Goal: Obtain resource: Obtain resource

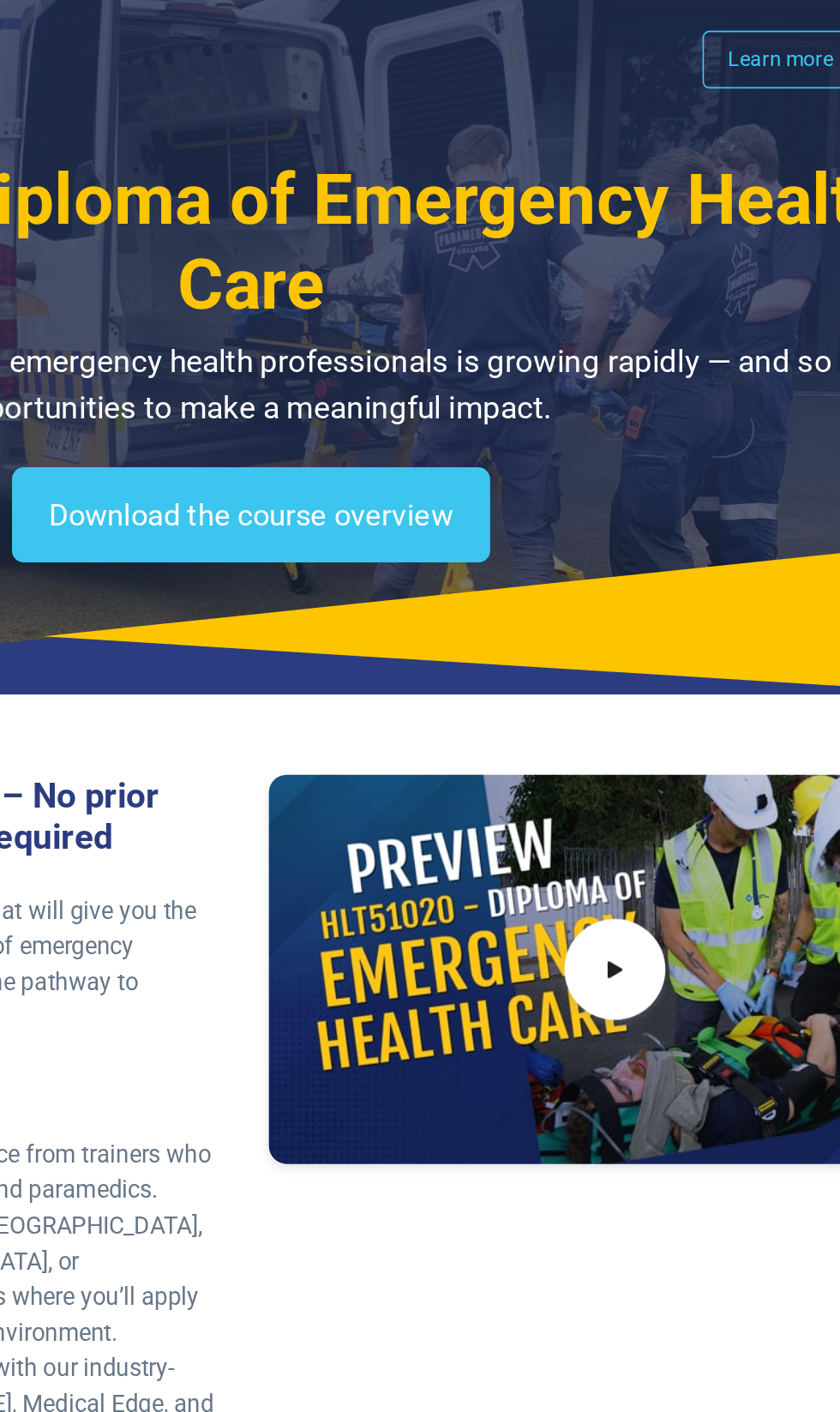
scroll to position [3, 0]
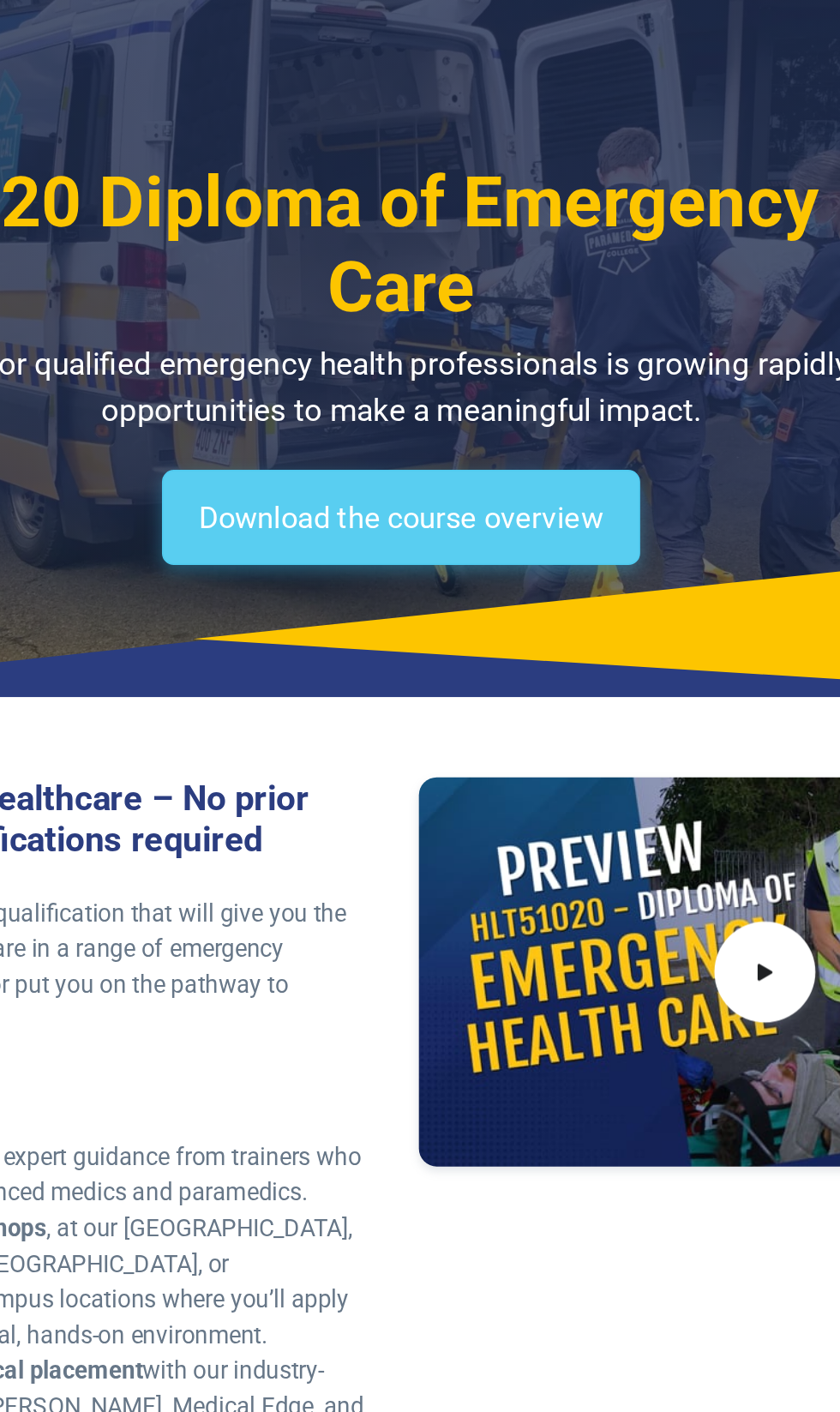
click at [423, 321] on link "Download the course overview" at bounding box center [419, 313] width 276 height 55
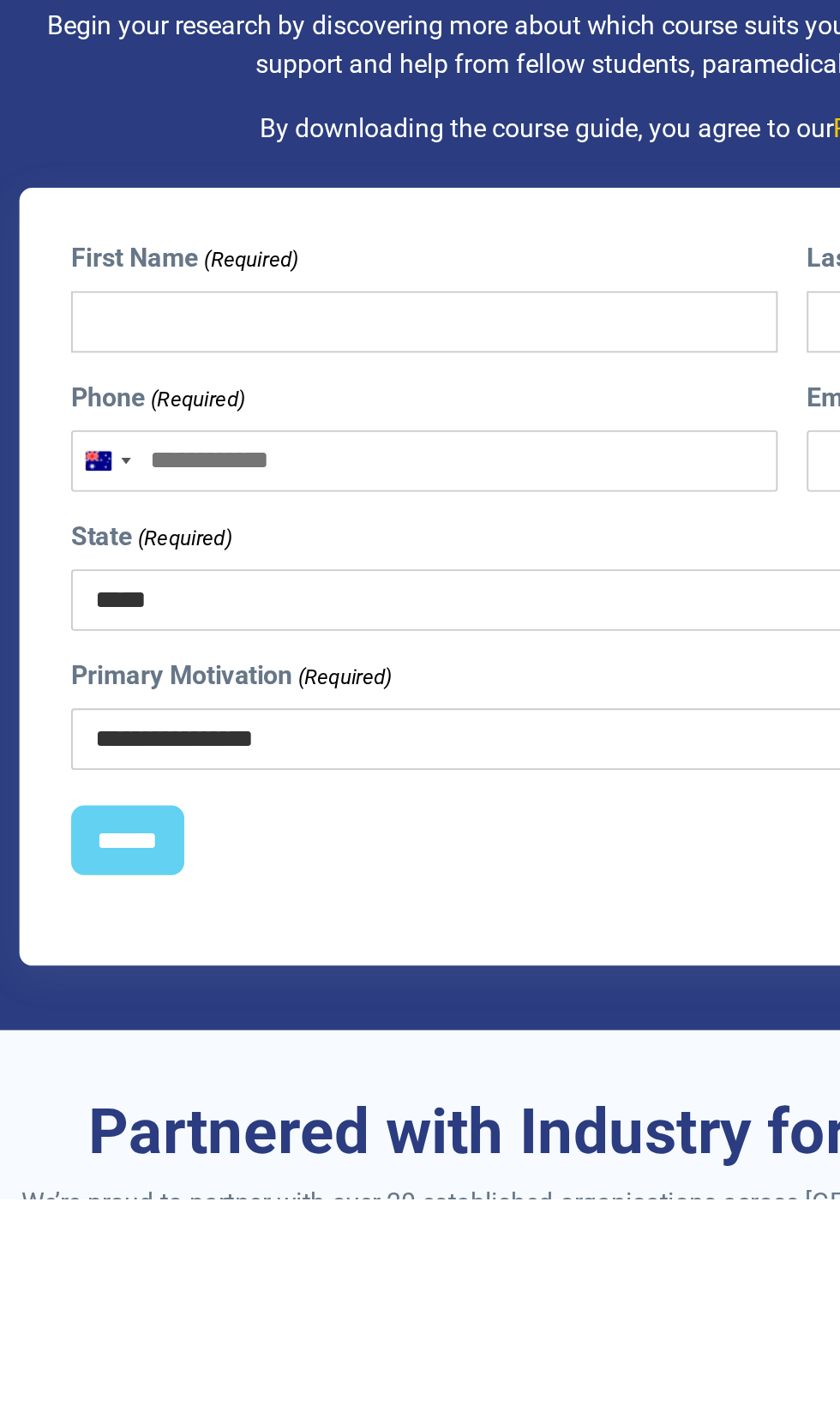
scroll to position [1426, 0]
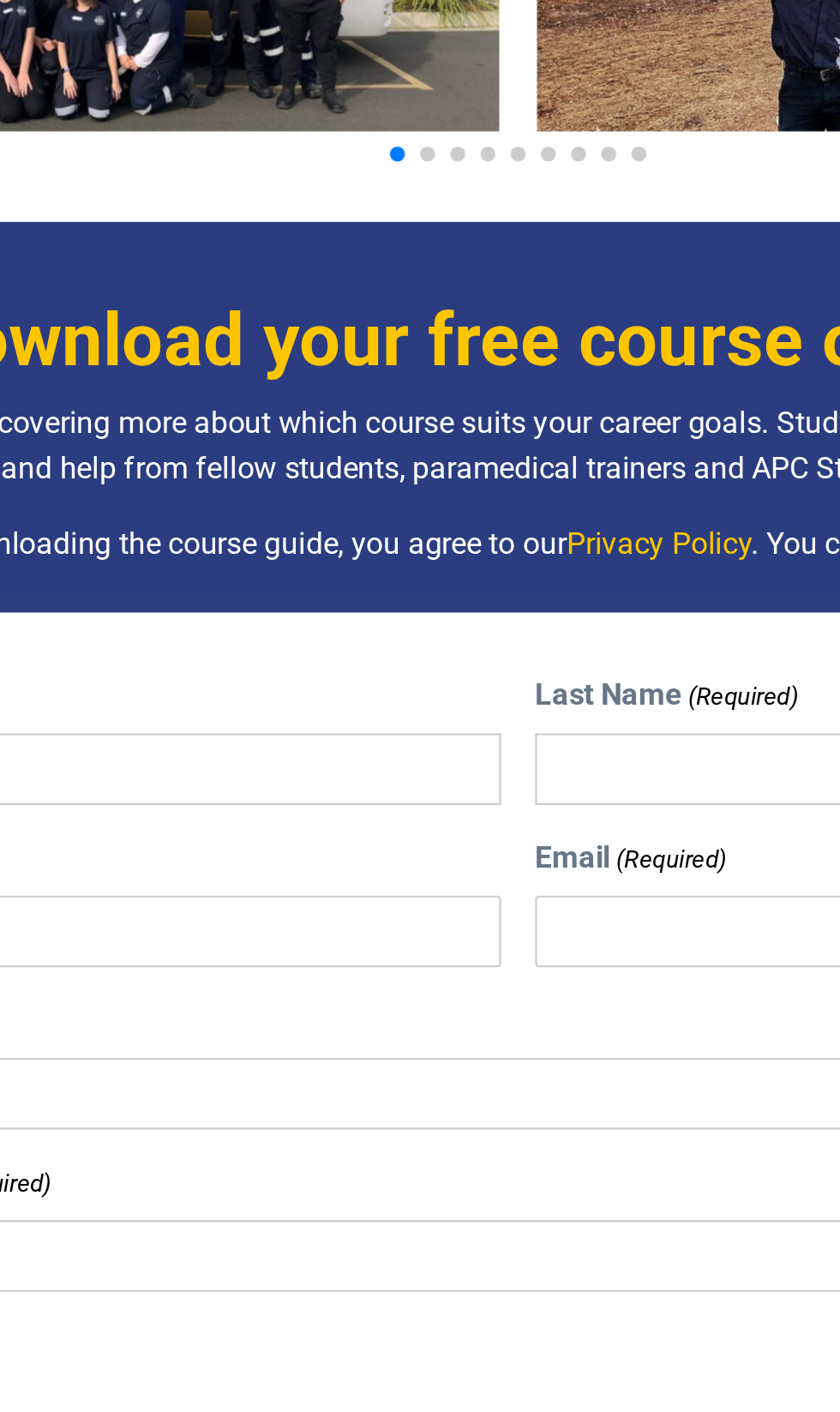
scroll to position [1425, 0]
